Goal: Use online tool/utility: Utilize a website feature to perform a specific function

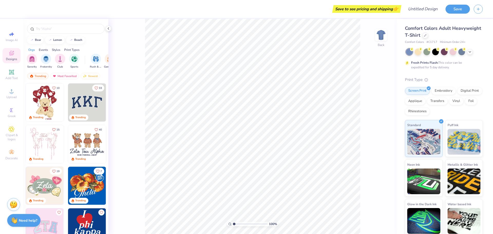
drag, startPoint x: 235, startPoint y: 224, endPoint x: 182, endPoint y: 231, distance: 53.1
click at [233, 226] on input "range" at bounding box center [250, 224] width 35 height 5
type input "1"
drag, startPoint x: 235, startPoint y: 225, endPoint x: 175, endPoint y: 229, distance: 61.1
click at [233, 226] on input "range" at bounding box center [250, 224] width 35 height 5
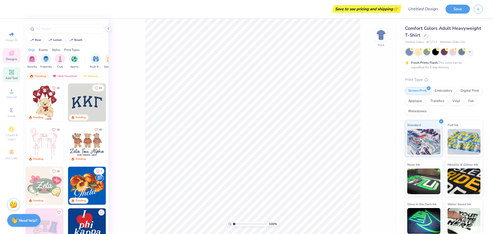
click at [9, 76] on div "Add Text" at bounding box center [12, 74] width 18 height 15
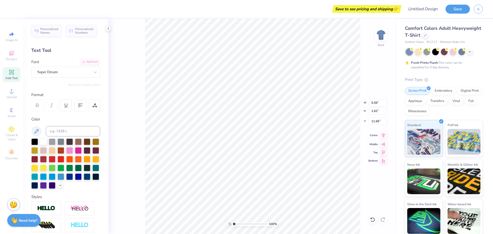
click at [383, 137] on icon at bounding box center [383, 135] width 7 height 6
click at [385, 147] on div "100 % Back W 5.59 5.59 " H 1.62 1.62 " Y 11.69 11.69 " Center Middle Top Bottom" at bounding box center [252, 126] width 289 height 215
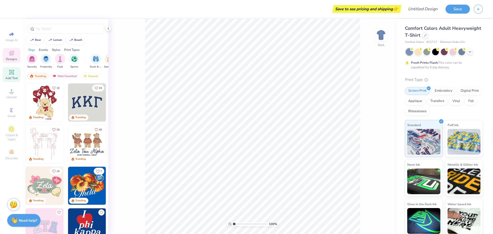
click at [9, 72] on icon at bounding box center [11, 72] width 6 height 6
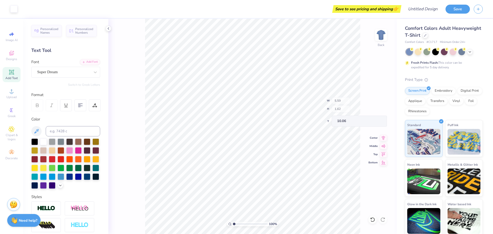
type input "10.06"
type input "10.09"
type input "4.82"
type input "4.34"
type input "8.62"
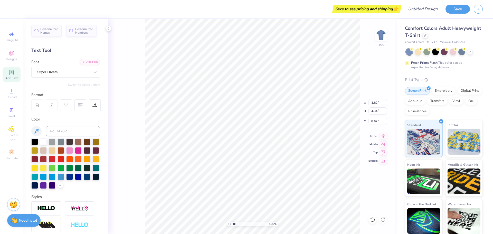
click at [299, 13] on div "Save to see pricing and shipping 👉 Design Title Save Image AI Designs Add Text …" at bounding box center [246, 117] width 493 height 234
type input "12.72"
type input "11.46"
type input "0.72"
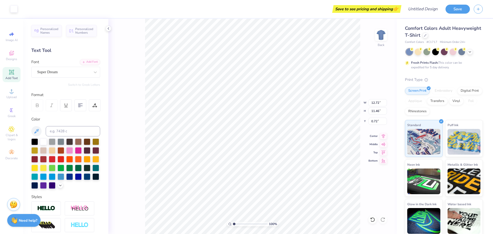
type input "3.00"
type input "3.40"
type input "5.54"
type input "0.79"
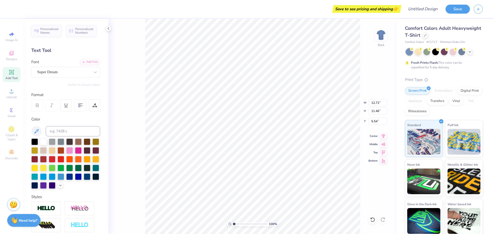
type input "0.71"
type input "17.19"
click at [417, 0] on html "Save to see pricing and shipping 👉 Design Title Save Image AI Designs Add Text …" at bounding box center [246, 117] width 493 height 234
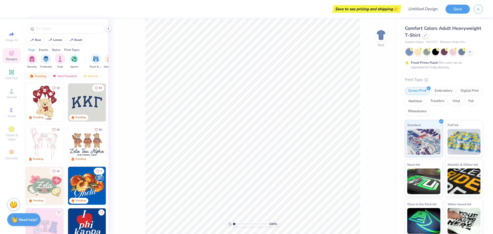
click at [13, 220] on img at bounding box center [14, 219] width 7 height 7
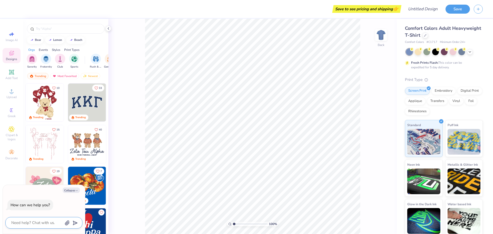
click at [40, 222] on textarea at bounding box center [37, 222] width 52 height 7
type textarea "x"
